Goal: Register for event/course

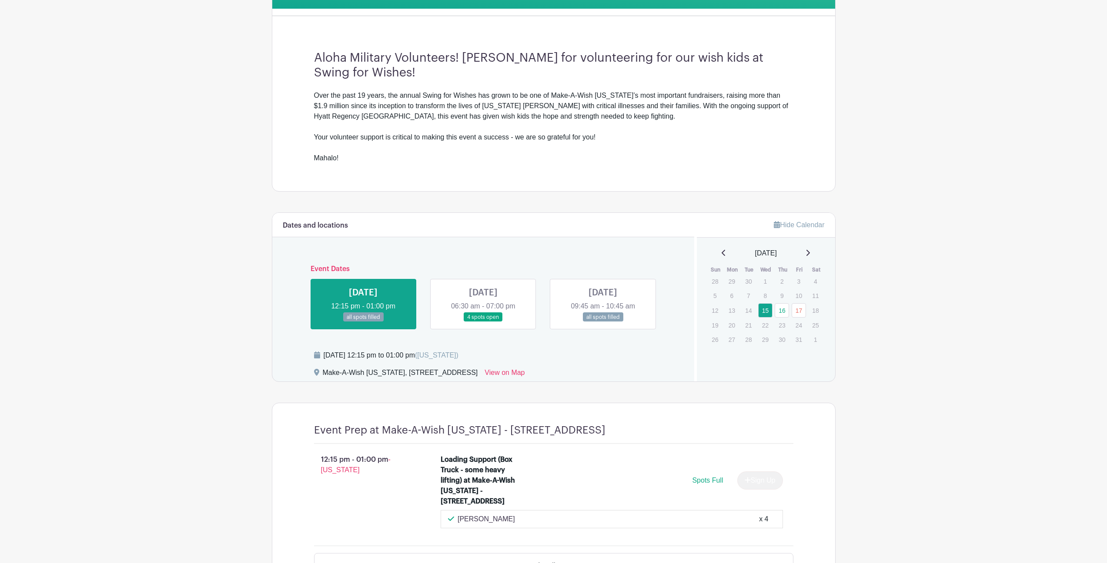
scroll to position [305, 0]
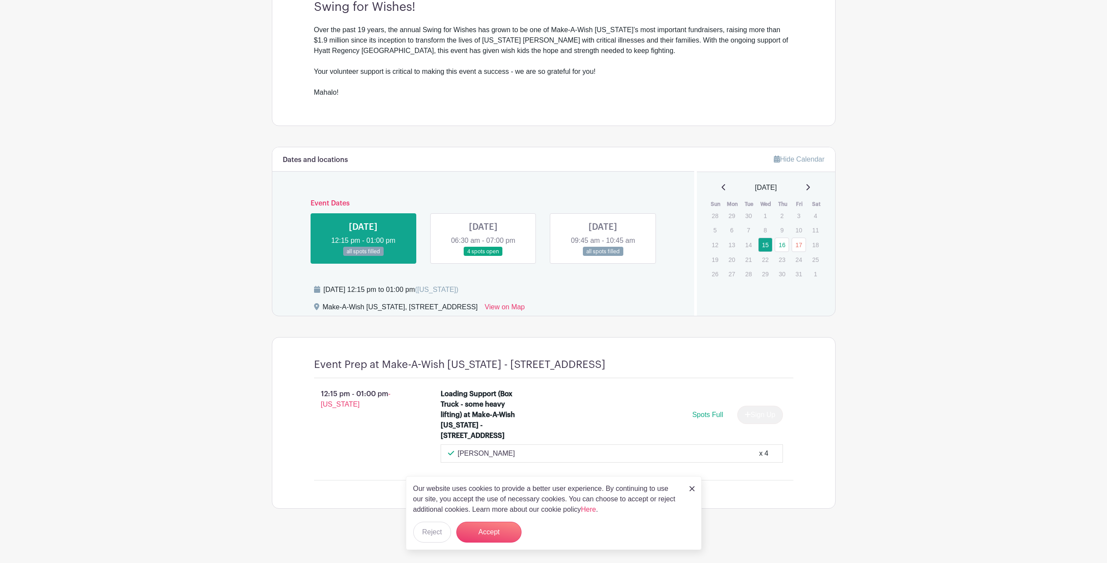
click at [483, 257] on link at bounding box center [483, 257] width 0 height 0
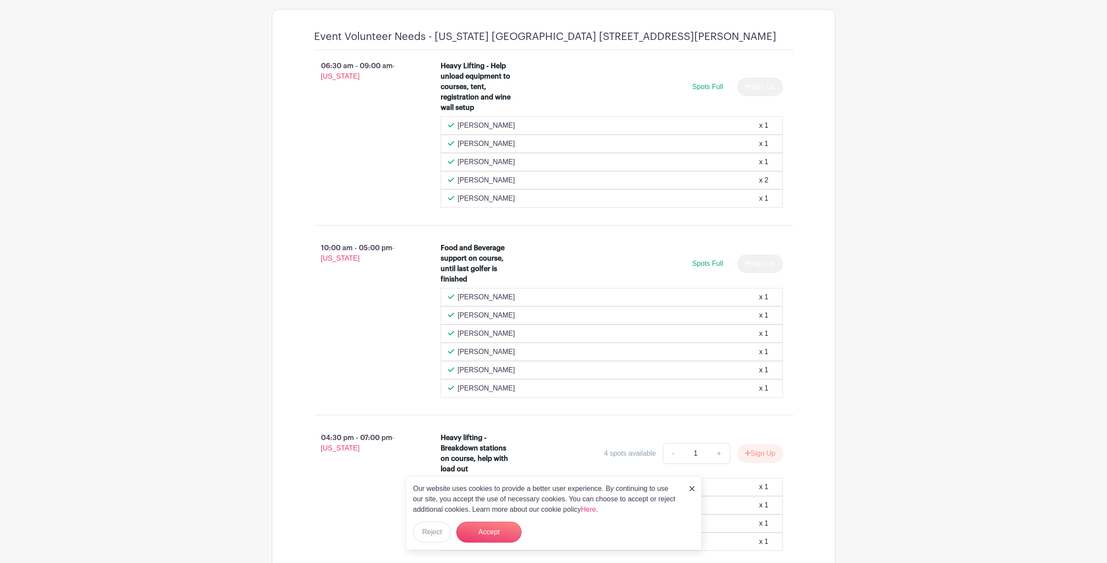
scroll to position [701, 0]
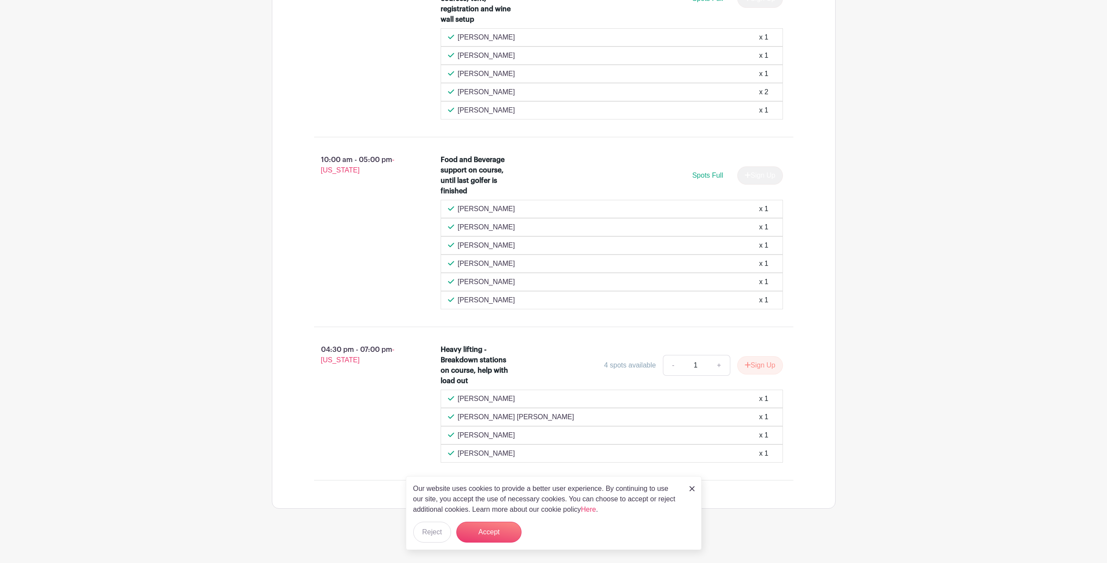
click at [692, 490] on img at bounding box center [691, 489] width 5 height 5
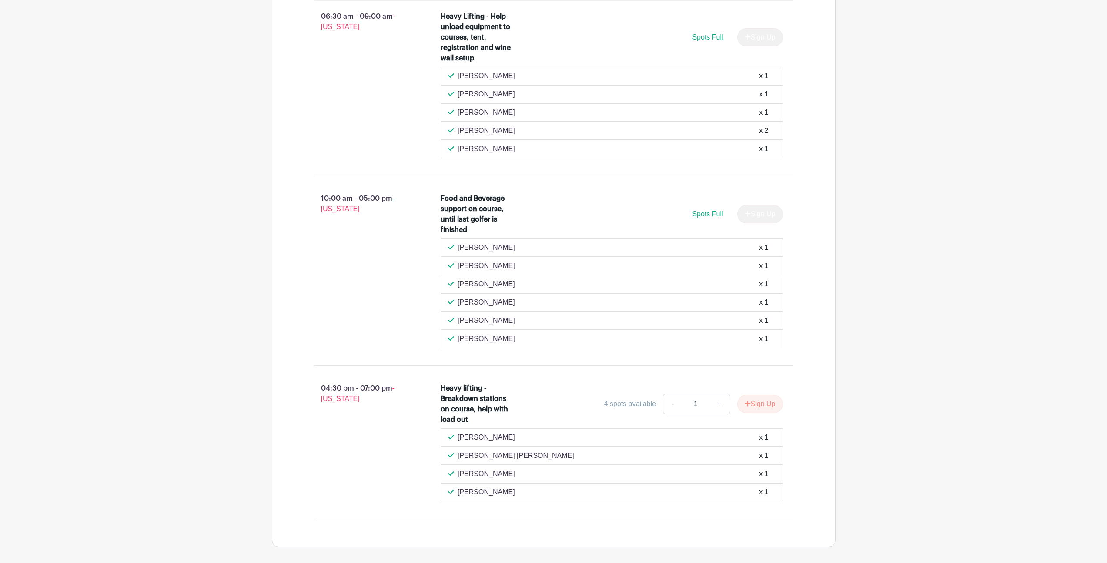
scroll to position [525, 0]
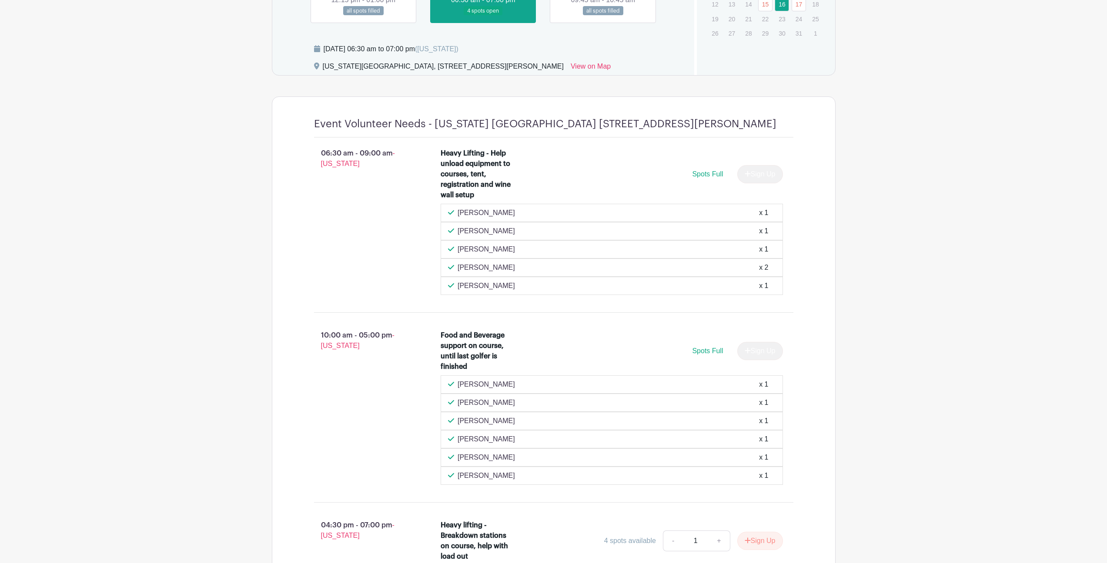
click at [717, 167] on div "Spots Full Sign Up" at bounding box center [654, 174] width 257 height 18
drag, startPoint x: 752, startPoint y: 176, endPoint x: 766, endPoint y: 177, distance: 13.5
click at [766, 177] on div "Sign Up" at bounding box center [756, 174] width 53 height 18
click at [698, 179] on div "Spots Full Sign Up" at bounding box center [654, 174] width 257 height 18
click at [699, 178] on div "Spots Full" at bounding box center [707, 174] width 31 height 10
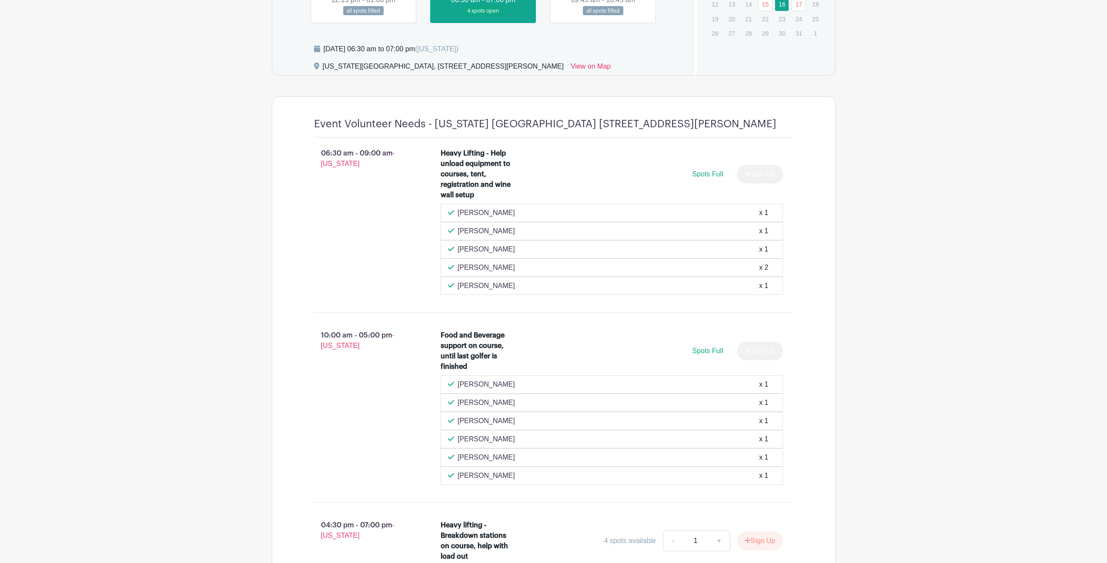
click at [705, 180] on div "Spots Full Sign Up" at bounding box center [654, 174] width 257 height 18
drag, startPoint x: 741, startPoint y: 183, endPoint x: 777, endPoint y: 182, distance: 35.2
click at [777, 182] on div "Sign Up" at bounding box center [756, 174] width 53 height 18
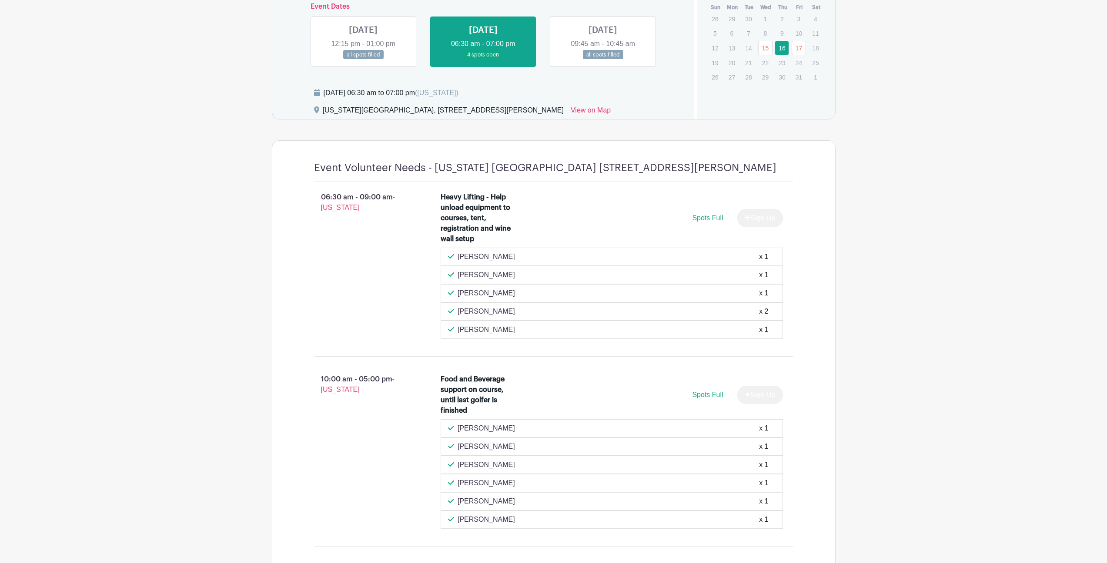
scroll to position [350, 0]
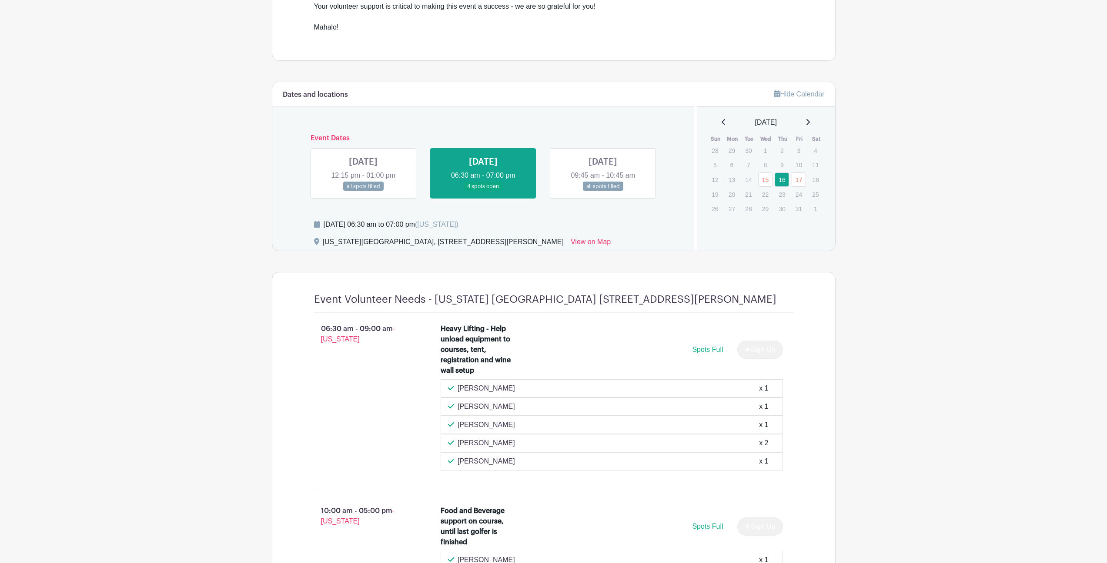
click at [603, 191] on link at bounding box center [603, 191] width 0 height 0
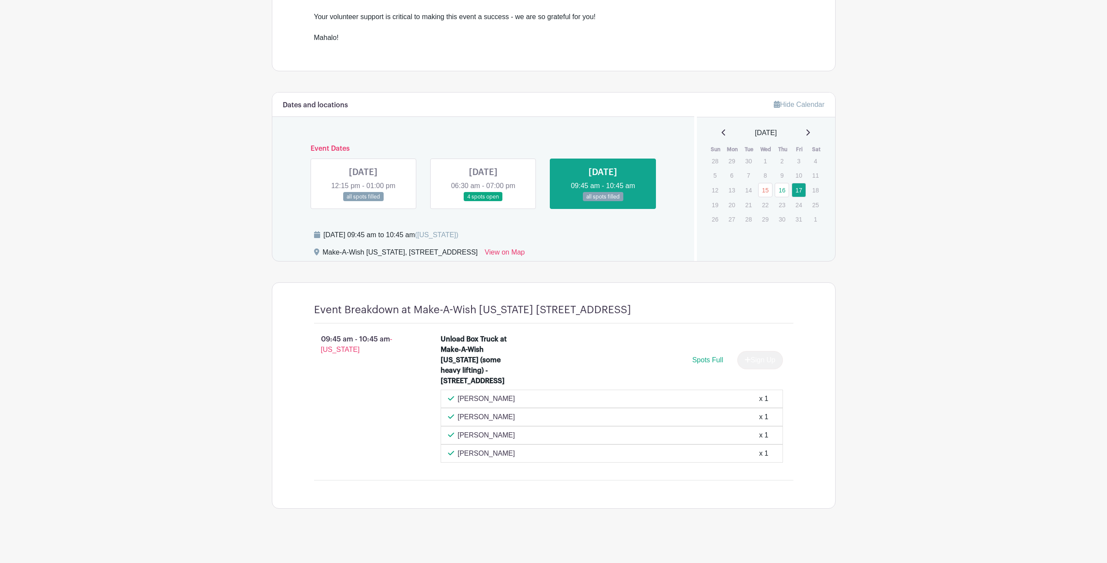
click at [483, 202] on link at bounding box center [483, 202] width 0 height 0
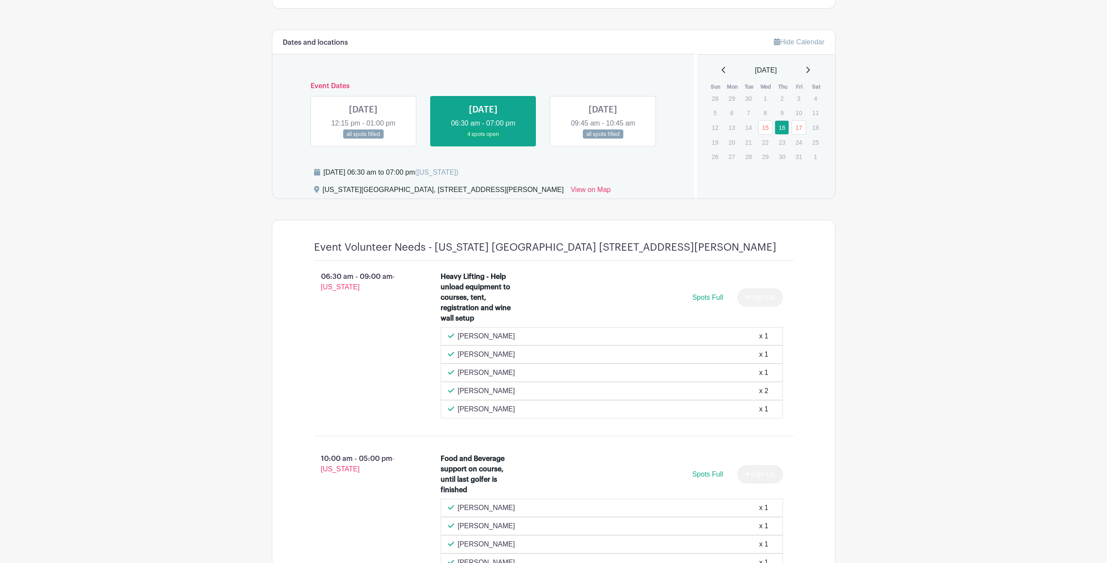
click at [363, 139] on link at bounding box center [363, 139] width 0 height 0
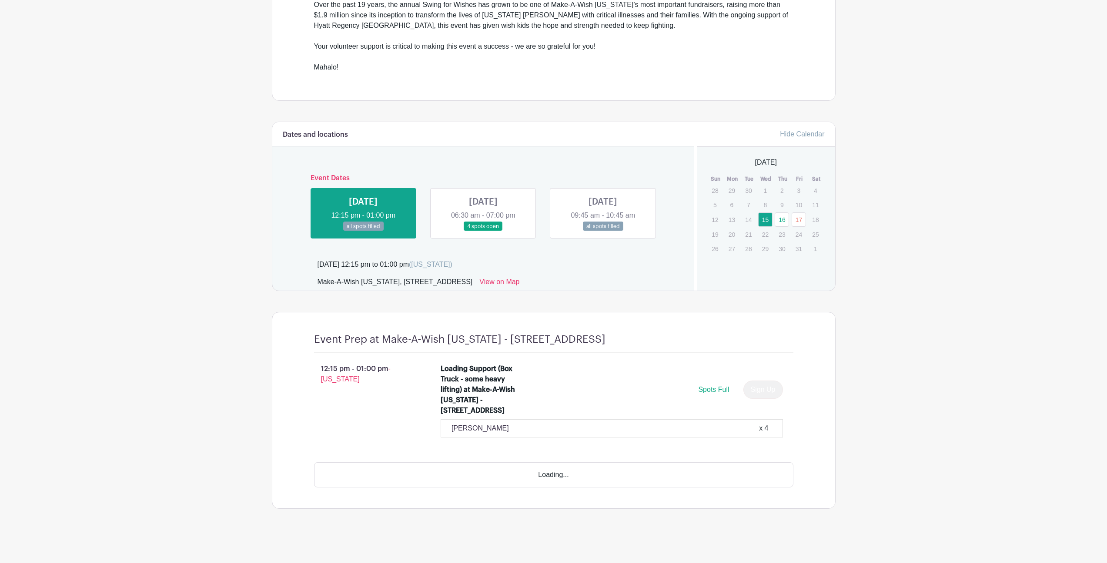
scroll to position [305, 0]
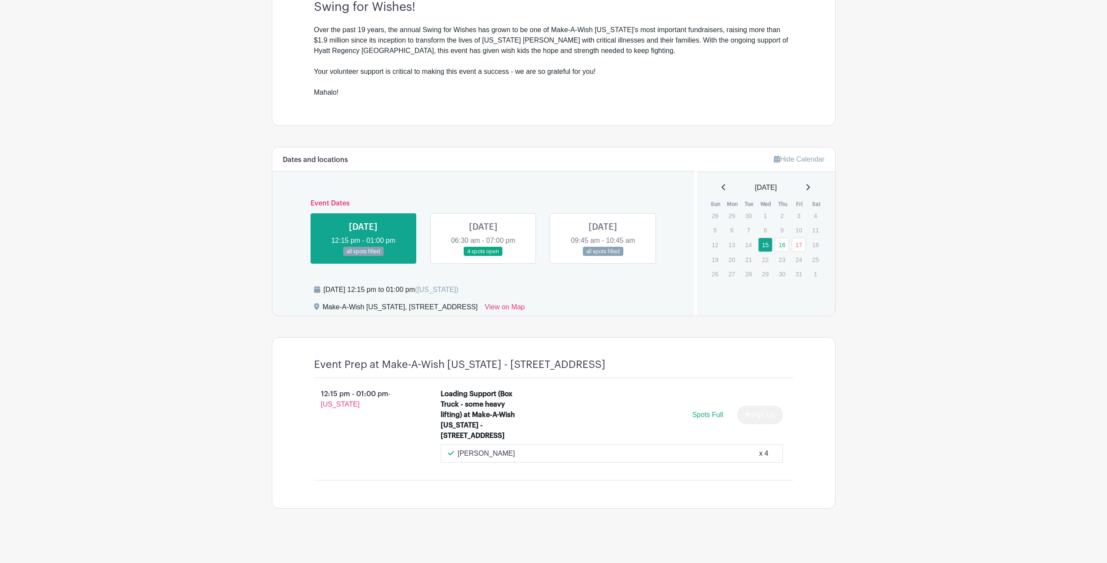
click at [483, 257] on link at bounding box center [483, 257] width 0 height 0
